Goal: Transaction & Acquisition: Book appointment/travel/reservation

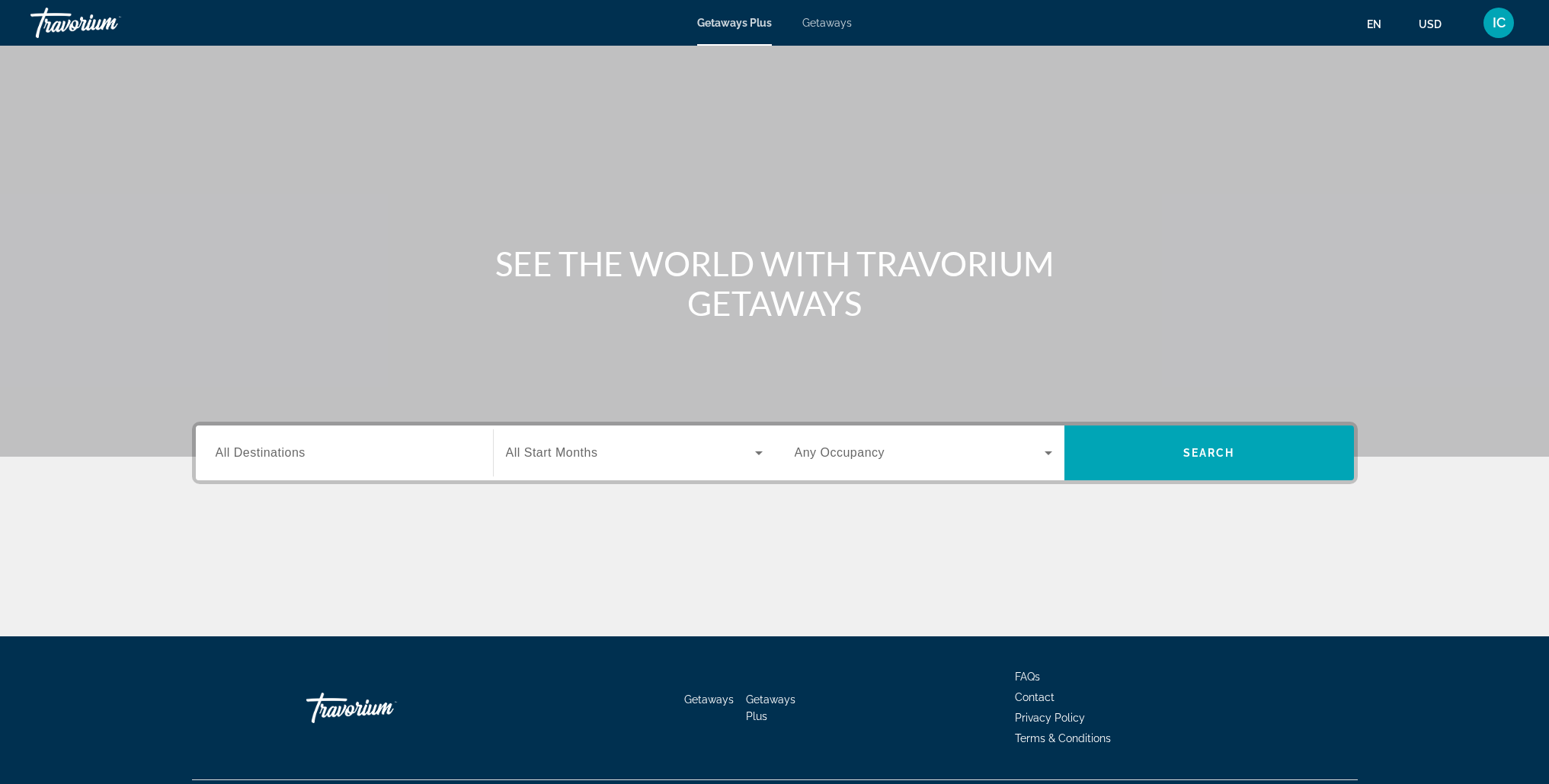
click at [838, 28] on span "Getaways" at bounding box center [827, 23] width 50 height 12
click at [384, 443] on div "Search widget" at bounding box center [344, 453] width 257 height 44
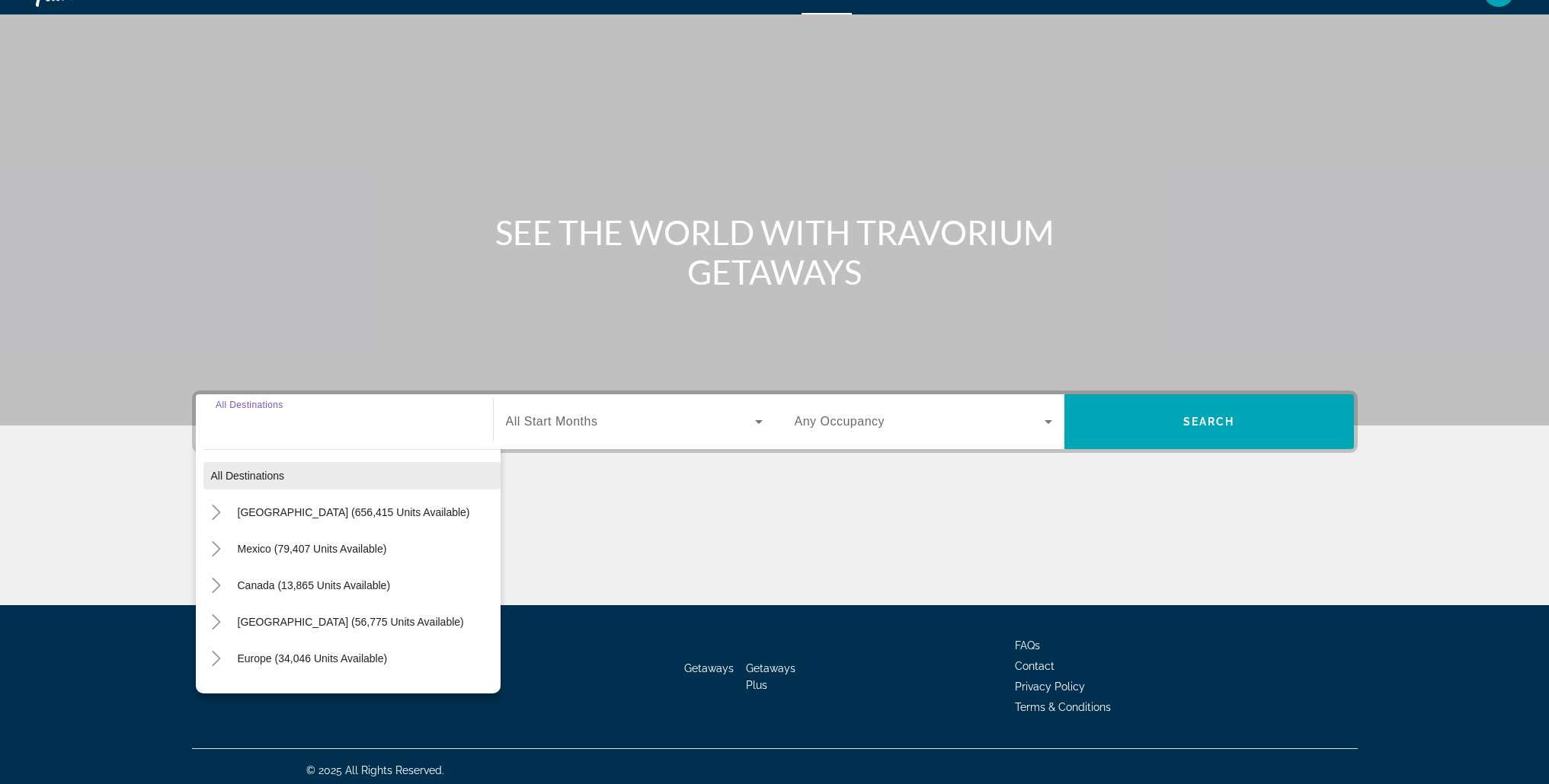
scroll to position [39, 0]
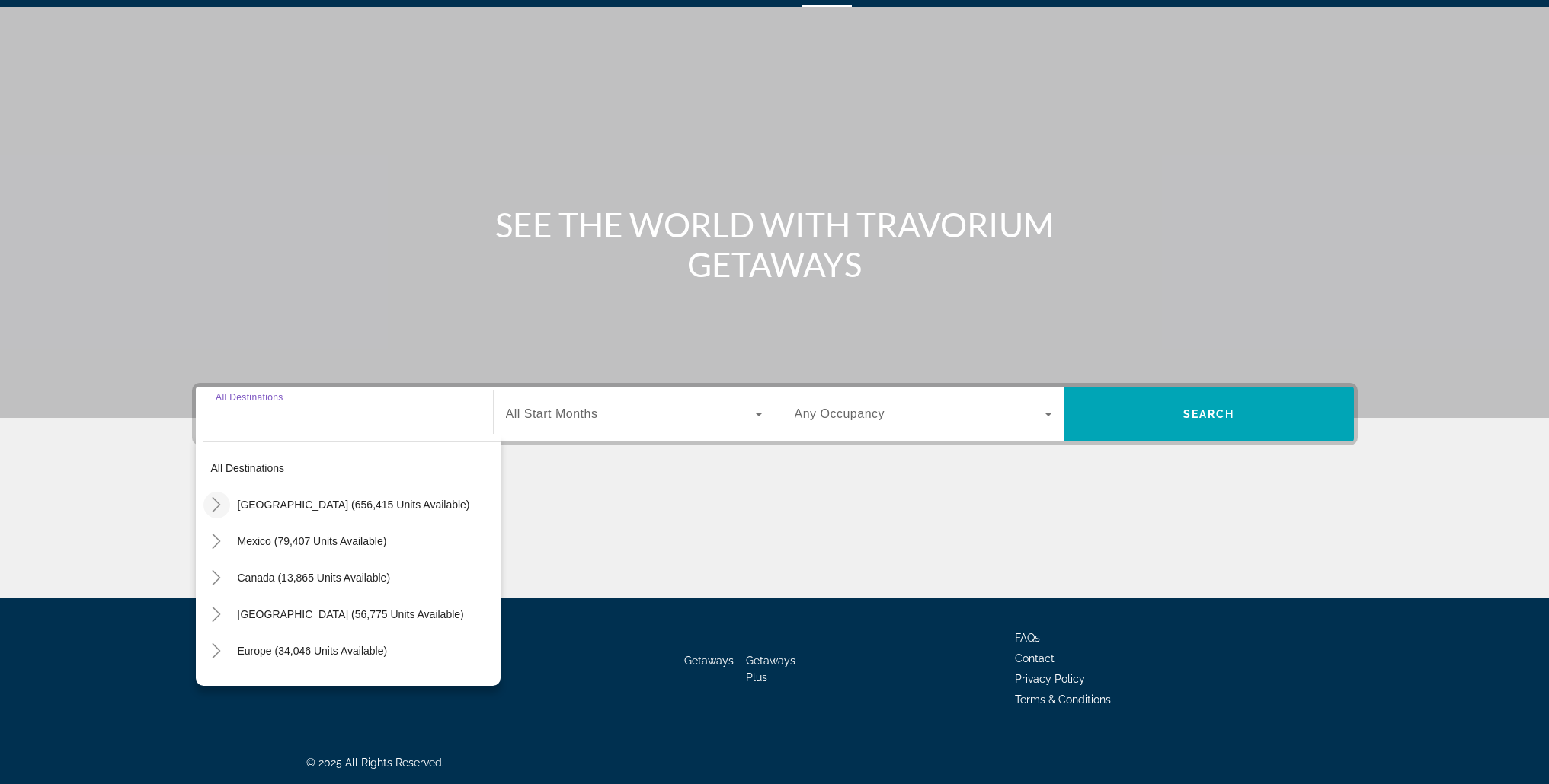
click at [221, 504] on icon "Toggle United States (656,415 units available)" at bounding box center [216, 505] width 15 height 15
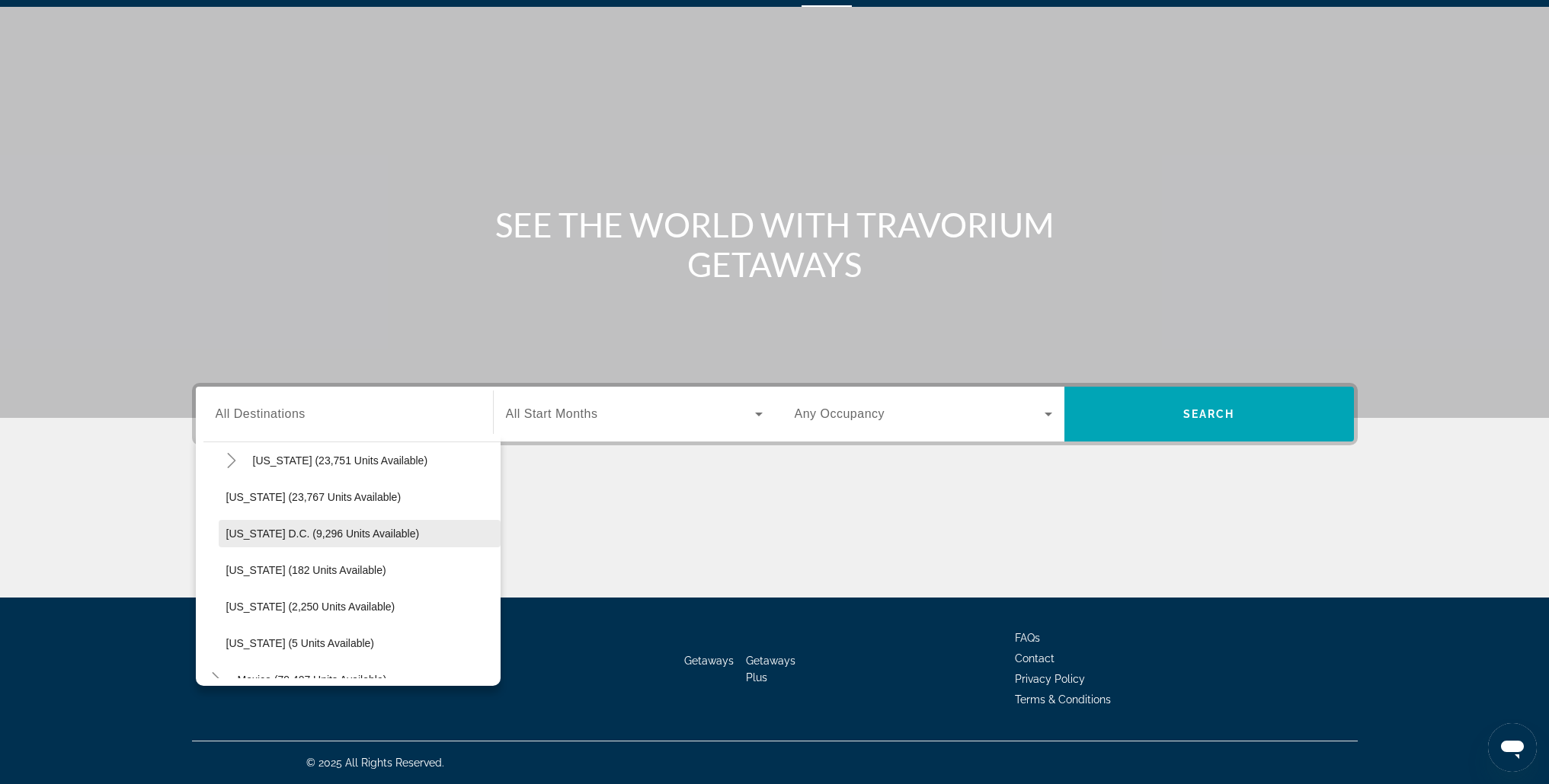
scroll to position [1544, 0]
click at [299, 498] on span "[US_STATE] (23,767 units available)" at bounding box center [313, 496] width 175 height 12
type input "**********"
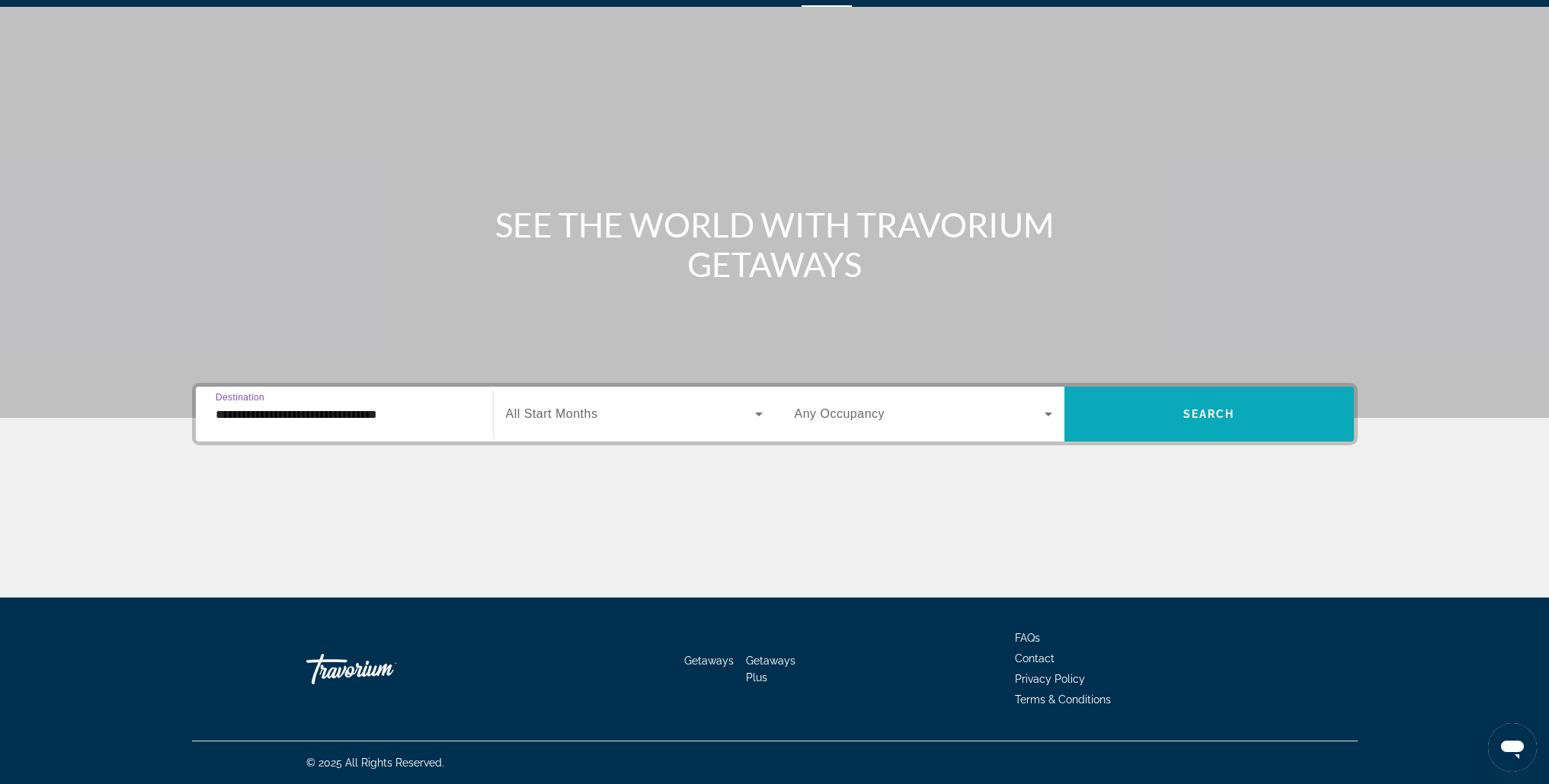
click at [1140, 414] on span "Search widget" at bounding box center [1209, 414] width 290 height 37
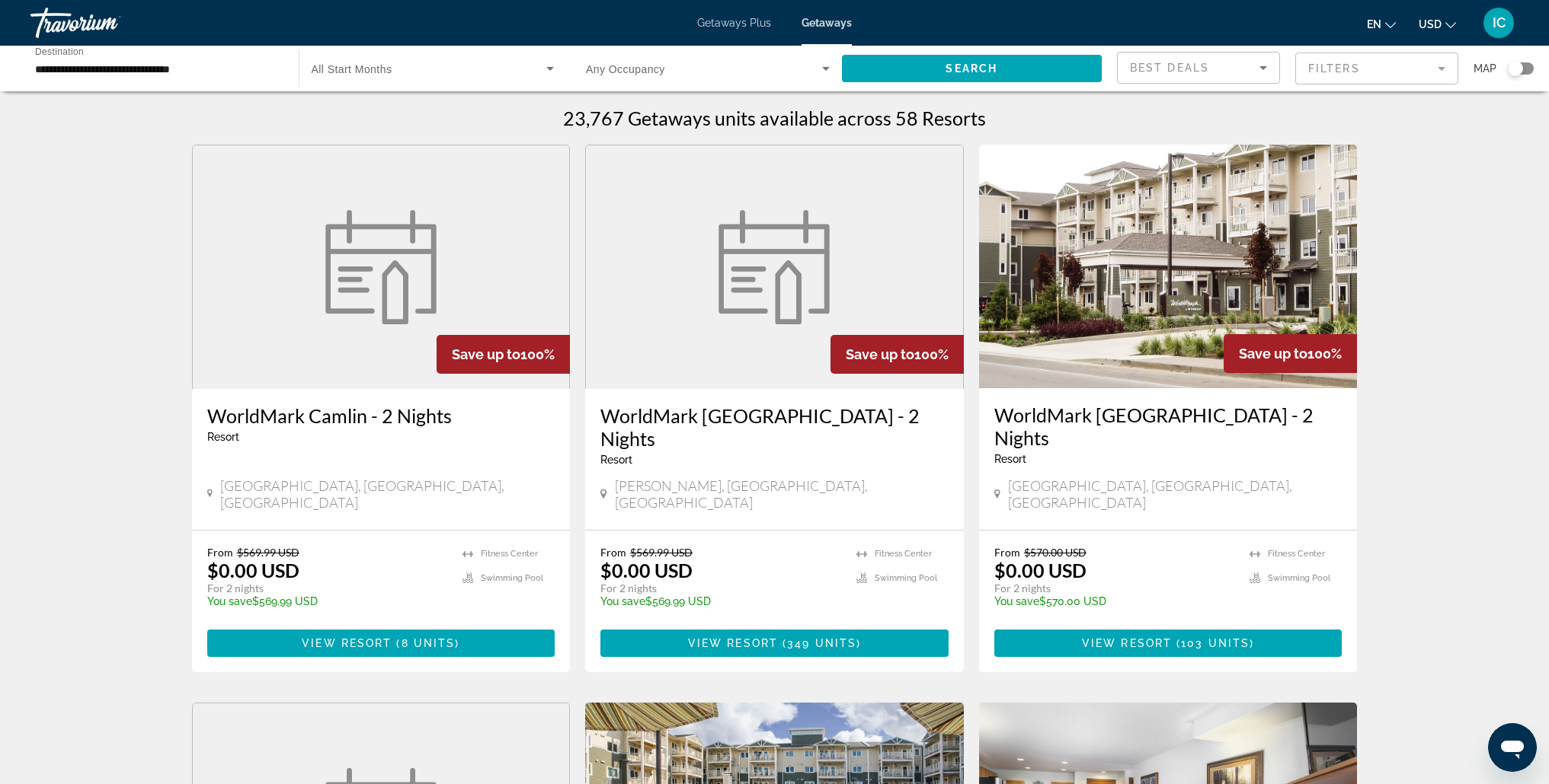
click at [1088, 368] on img "Main content" at bounding box center [1168, 266] width 378 height 243
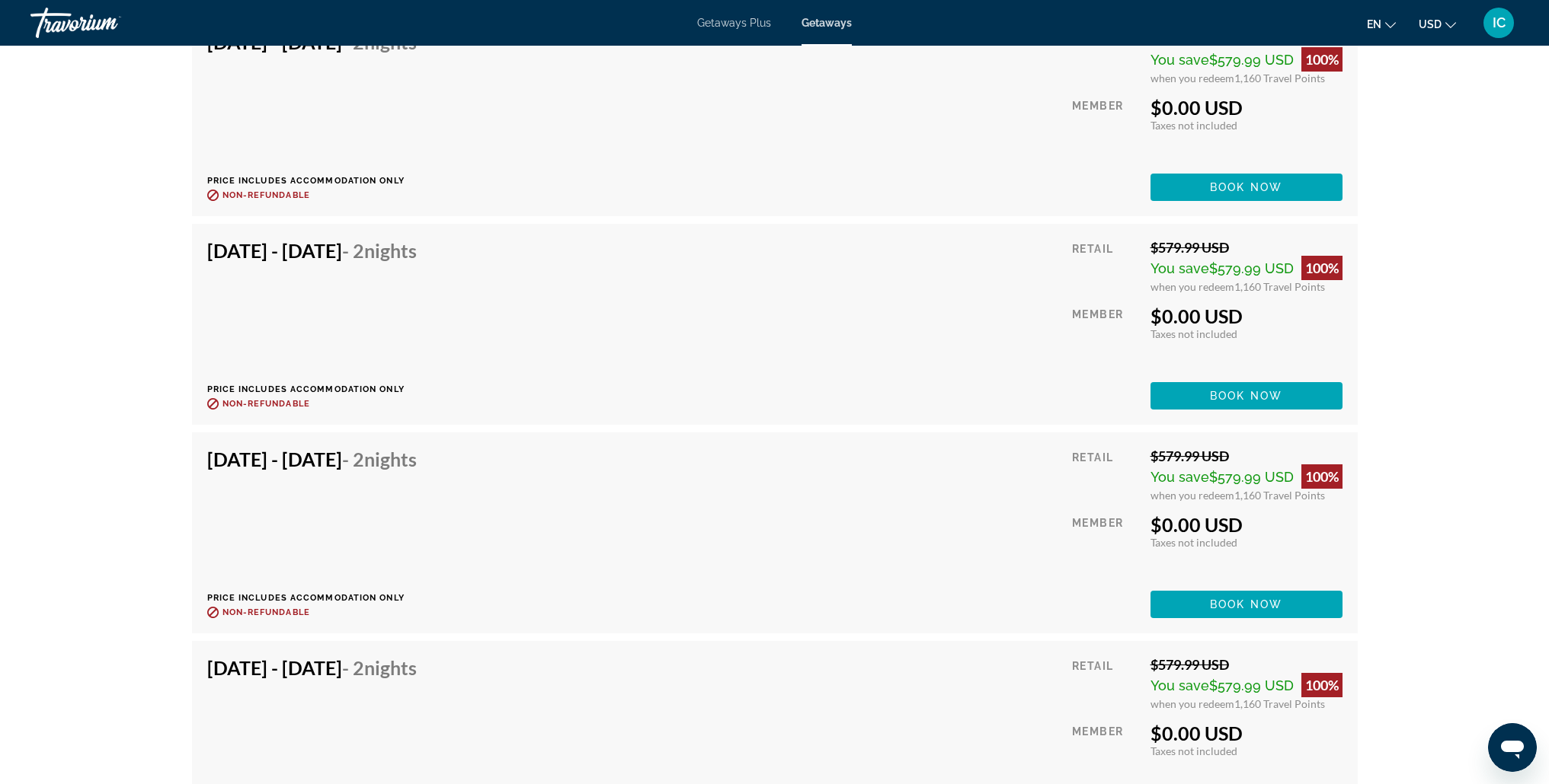
scroll to position [9199, 0]
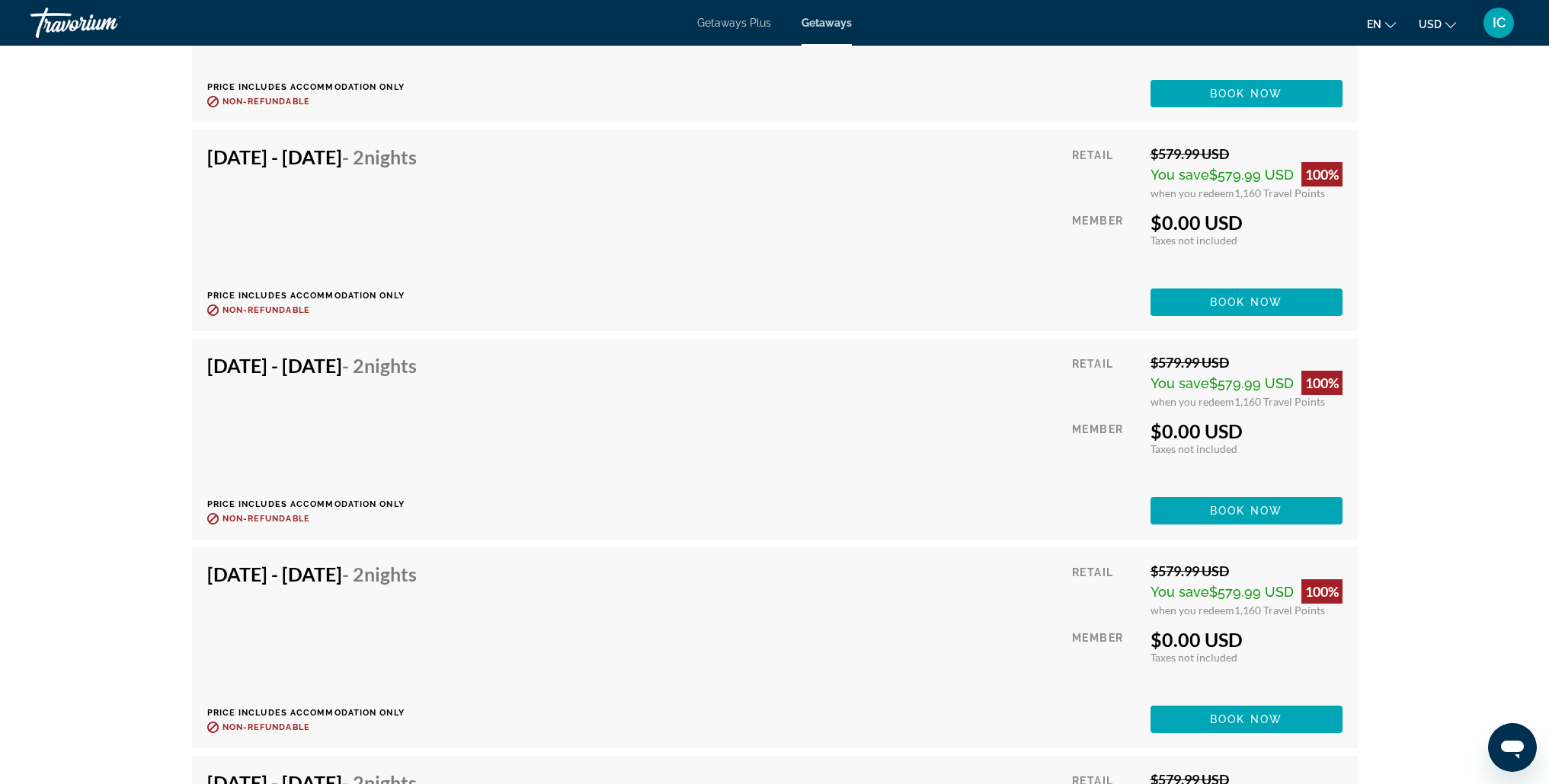
click at [1509, 34] on button "IC" at bounding box center [1498, 23] width 40 height 32
click at [1426, 171] on button "Sign Out" at bounding box center [1396, 172] width 59 height 20
